Goal: Find contact information: Find contact information

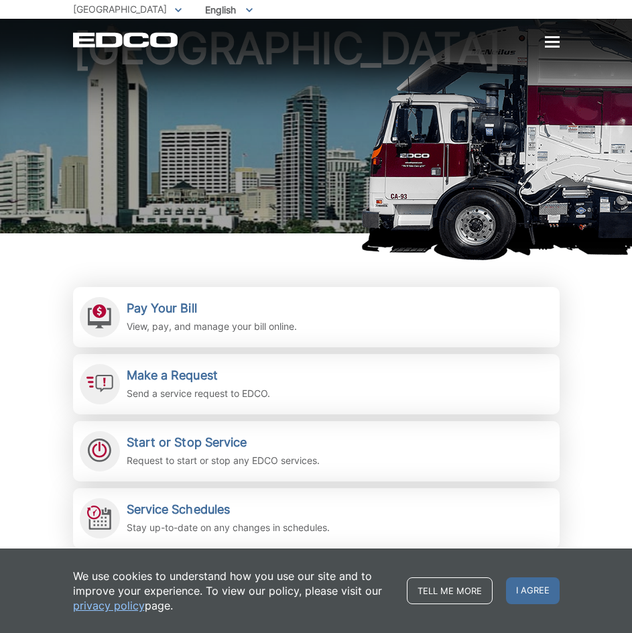
scroll to position [335, 0]
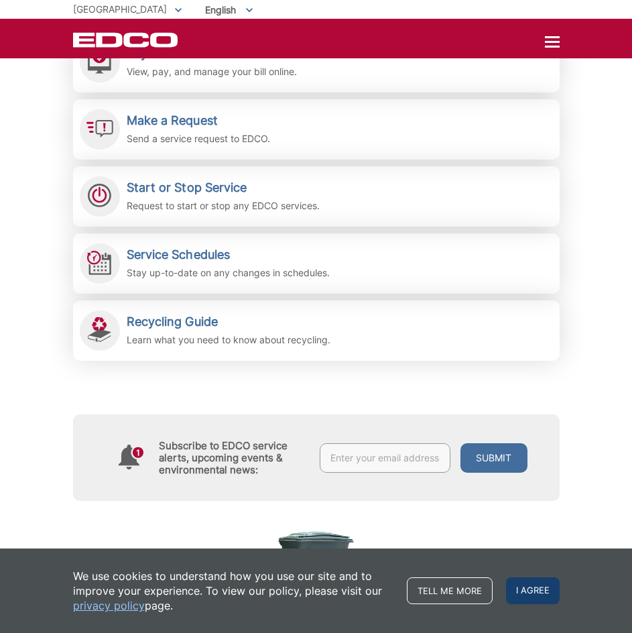
click at [530, 589] on span "I agree" at bounding box center [533, 590] width 54 height 27
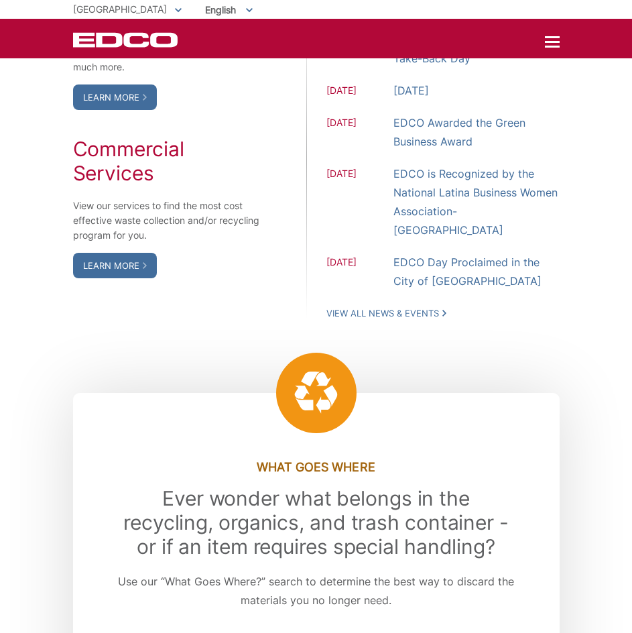
scroll to position [1100, 0]
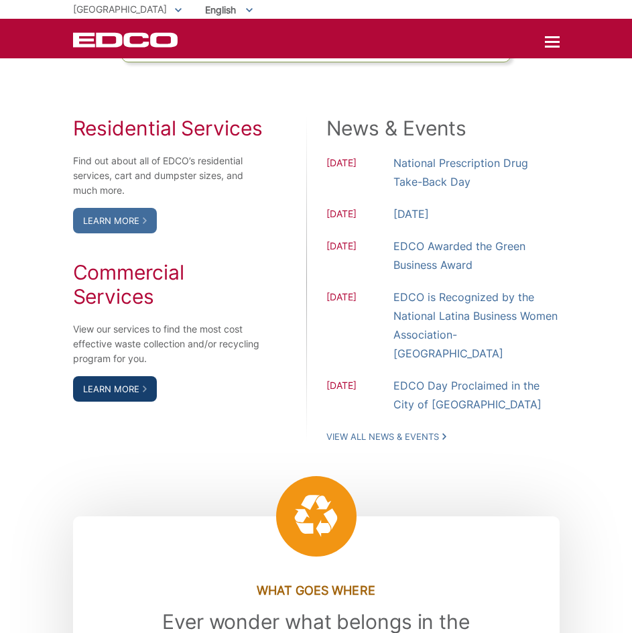
click at [114, 389] on link "Learn More" at bounding box center [115, 388] width 84 height 25
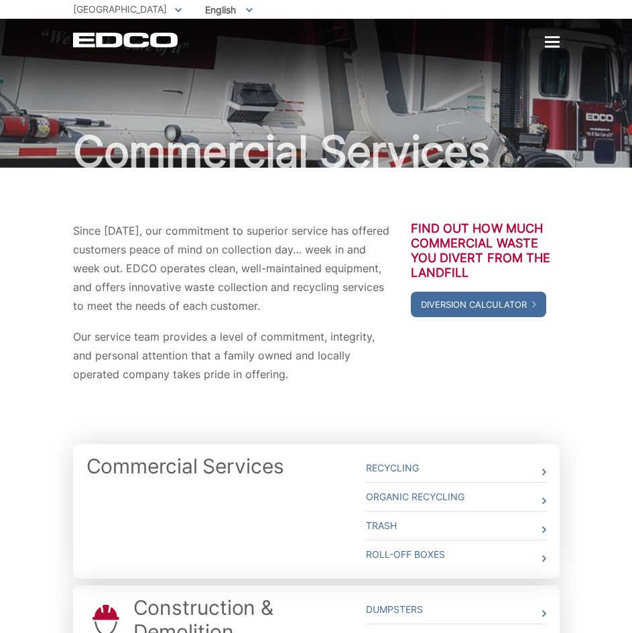
click at [563, 44] on div "EDCO Logo Home Residential Services Curbside Pickup Recycling Organic Recycling…" at bounding box center [316, 33] width 632 height 29
click at [551, 44] on div at bounding box center [552, 42] width 15 height 11
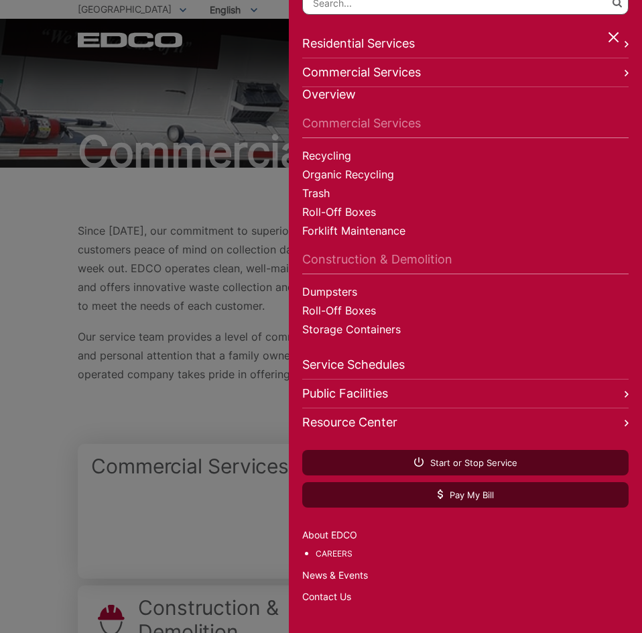
scroll to position [75, 0]
click at [313, 589] on link "Contact Us" at bounding box center [465, 596] width 327 height 15
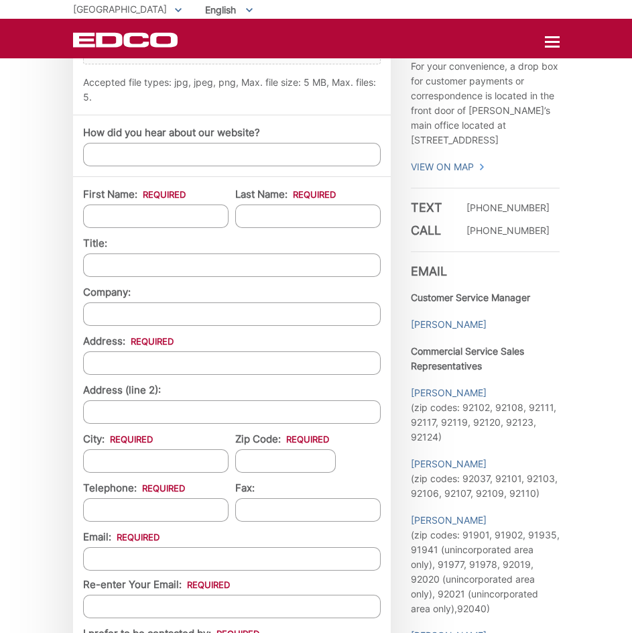
scroll to position [1006, 0]
